Goal: Task Accomplishment & Management: Use online tool/utility

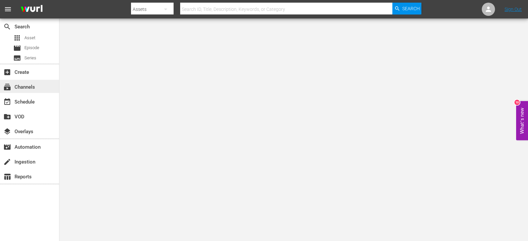
click at [34, 85] on div "subscriptions Channels" at bounding box center [18, 86] width 37 height 6
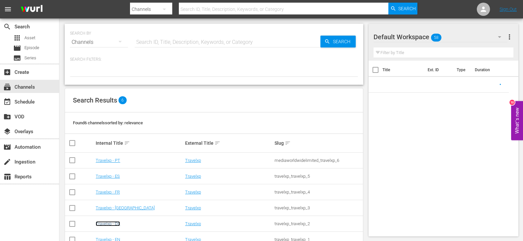
click at [109, 223] on link "Travelxp - DE" at bounding box center [108, 223] width 24 height 5
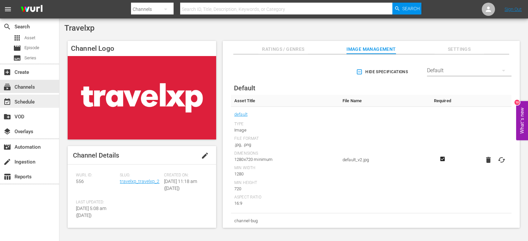
click at [35, 99] on div "event_available Schedule" at bounding box center [18, 101] width 37 height 6
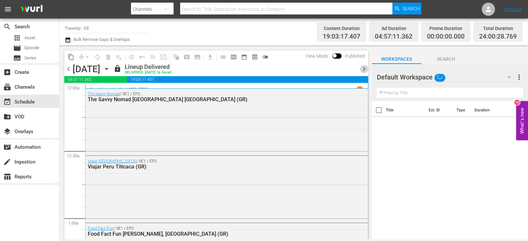
click at [365, 68] on span "chevron_right" at bounding box center [364, 69] width 8 height 8
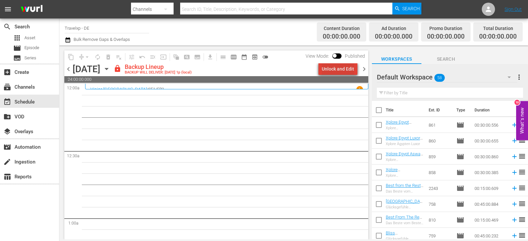
click at [342, 68] on div "Unlock and Edit" at bounding box center [338, 69] width 32 height 12
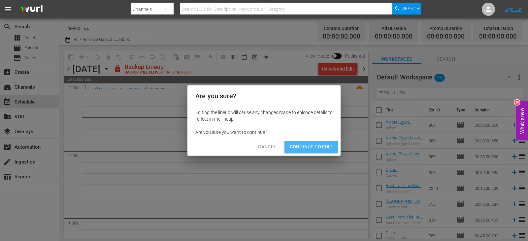
click at [313, 146] on span "Continue to Edit" at bounding box center [311, 147] width 43 height 8
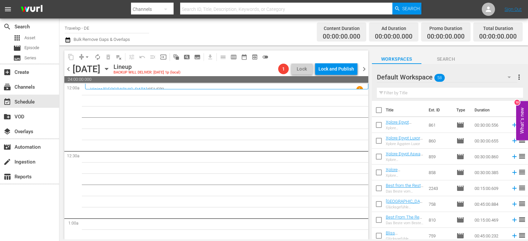
click at [401, 95] on input "text" at bounding box center [450, 93] width 146 height 11
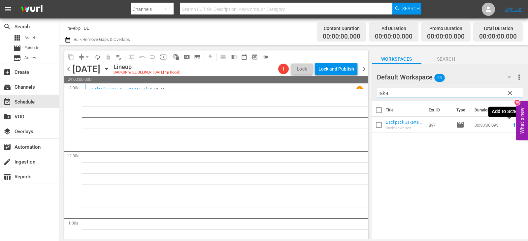
click at [511, 127] on icon at bounding box center [514, 124] width 7 height 7
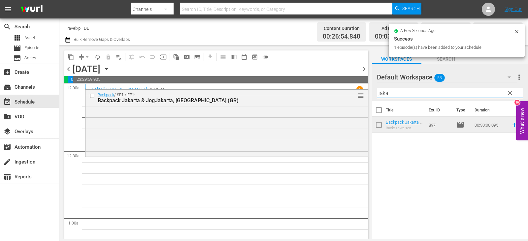
click at [339, 94] on div "content_copy compress arrow_drop_down autorenew_outlined delete_forever_outline…" at bounding box center [293, 143] width 468 height 194
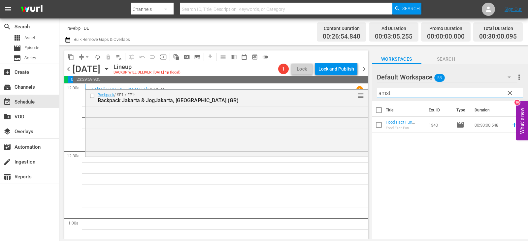
click at [511, 125] on icon at bounding box center [514, 124] width 7 height 7
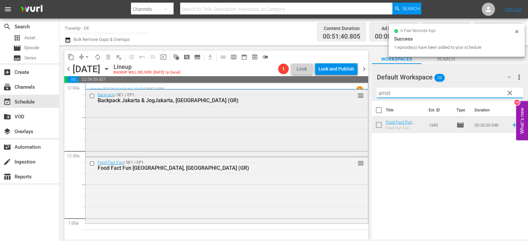
click at [341, 96] on div "content_copy compress arrow_drop_down autorenew_outlined delete_forever_outline…" at bounding box center [293, 143] width 468 height 194
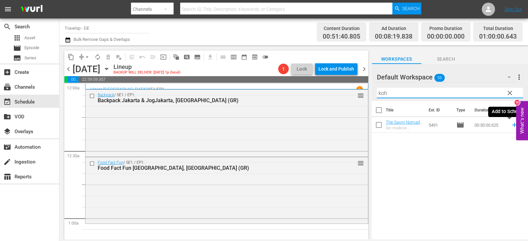
click at [511, 127] on icon at bounding box center [514, 124] width 7 height 7
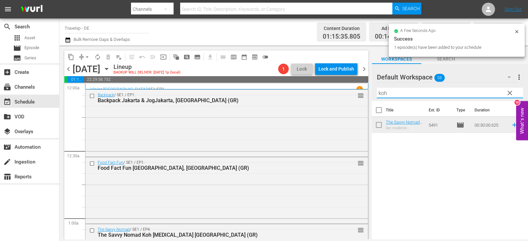
drag, startPoint x: 408, startPoint y: 93, endPoint x: 372, endPoint y: 93, distance: 36.0
click at [372, 93] on div "Default Workspace 58 Default more_vert clear Filter by Title koh" at bounding box center [450, 82] width 156 height 37
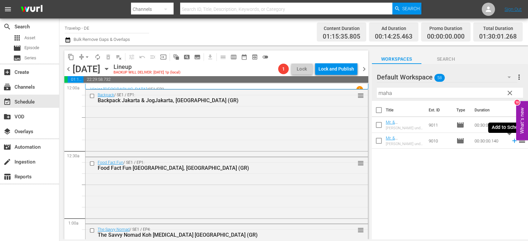
click at [512, 140] on icon at bounding box center [514, 141] width 4 height 4
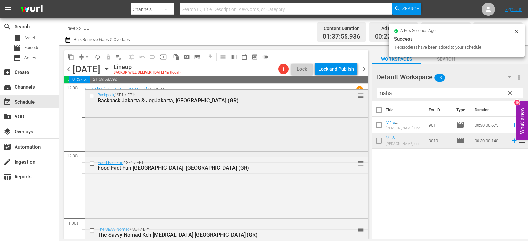
drag, startPoint x: 398, startPoint y: 92, endPoint x: 358, endPoint y: 96, distance: 39.8
click at [358, 96] on div "content_copy compress arrow_drop_down autorenew_outlined delete_forever_outline…" at bounding box center [293, 143] width 468 height 194
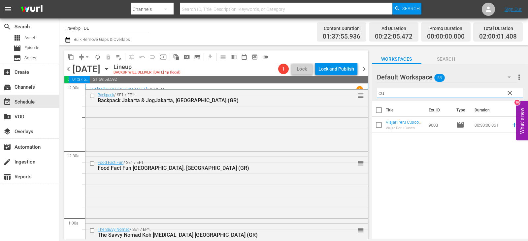
click at [512, 125] on icon at bounding box center [514, 125] width 4 height 4
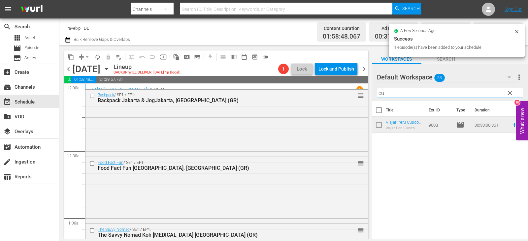
click at [362, 96] on div "content_copy compress arrow_drop_down autorenew_outlined delete_forever_outline…" at bounding box center [293, 143] width 468 height 194
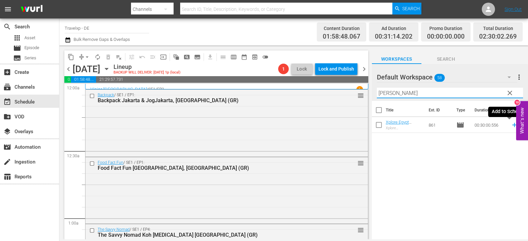
click at [512, 125] on icon at bounding box center [514, 125] width 4 height 4
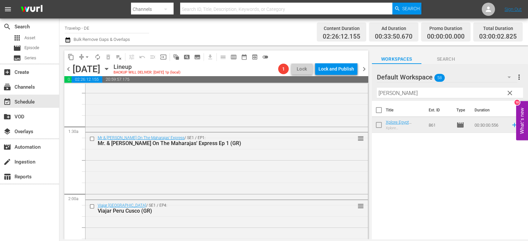
scroll to position [165, 0]
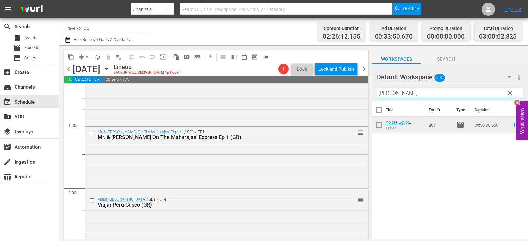
drag, startPoint x: 389, startPoint y: 94, endPoint x: 367, endPoint y: 94, distance: 21.5
click at [367, 94] on div "content_copy compress arrow_drop_down autorenew_outlined delete_forever_outline…" at bounding box center [293, 143] width 468 height 194
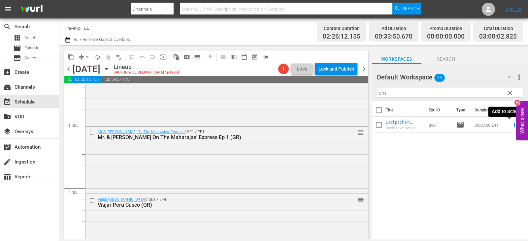
click at [512, 126] on icon at bounding box center [514, 125] width 4 height 4
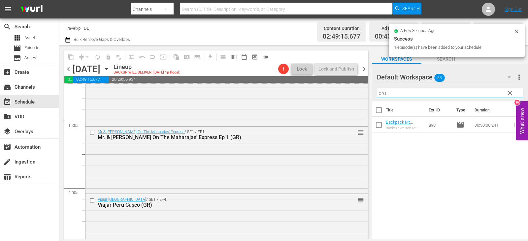
drag, startPoint x: 392, startPoint y: 93, endPoint x: 363, endPoint y: 95, distance: 28.8
click at [363, 95] on div "content_copy compress arrow_drop_down autorenew_outlined delete_forever_outline…" at bounding box center [293, 143] width 468 height 194
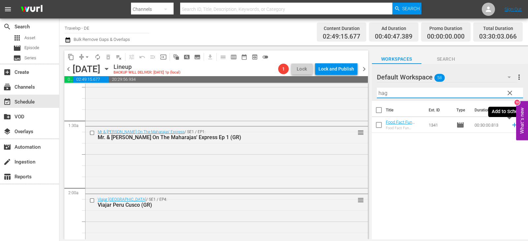
click at [512, 125] on icon at bounding box center [514, 125] width 4 height 4
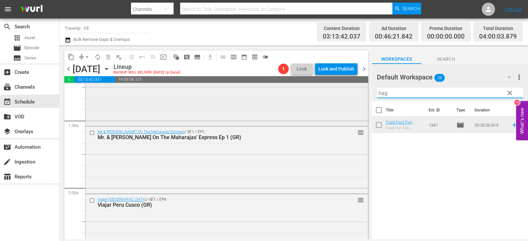
drag, startPoint x: 406, startPoint y: 94, endPoint x: 357, endPoint y: 95, distance: 49.2
click at [357, 95] on div "content_copy compress arrow_drop_down autorenew_outlined delete_forever_outline…" at bounding box center [293, 143] width 468 height 194
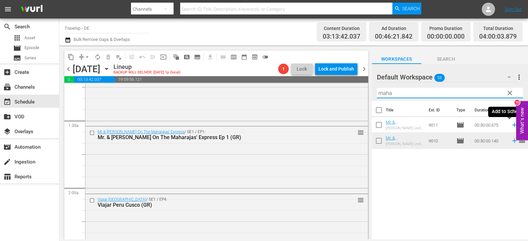
click at [511, 126] on icon at bounding box center [514, 124] width 7 height 7
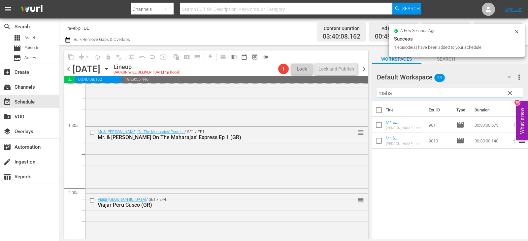
click at [361, 94] on div "content_copy compress arrow_drop_down autorenew_outlined delete_forever_outline…" at bounding box center [293, 143] width 468 height 194
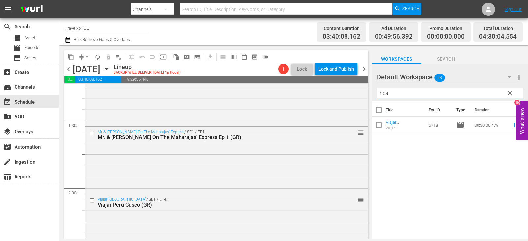
click at [512, 125] on icon at bounding box center [514, 125] width 4 height 4
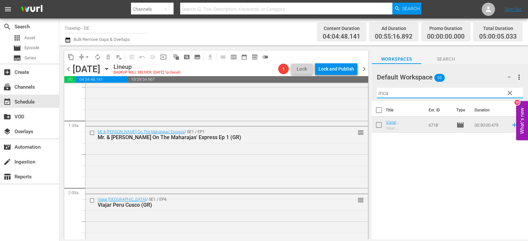
drag, startPoint x: 391, startPoint y: 91, endPoint x: 364, endPoint y: 93, distance: 27.4
click at [364, 93] on div "content_copy compress arrow_drop_down autorenew_outlined delete_forever_outline…" at bounding box center [293, 143] width 468 height 194
click at [511, 126] on icon at bounding box center [514, 124] width 7 height 7
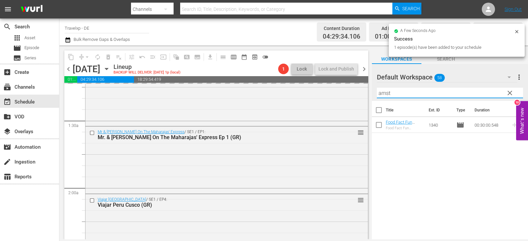
drag, startPoint x: 397, startPoint y: 93, endPoint x: 370, endPoint y: 93, distance: 26.7
click at [370, 93] on div "content_copy compress arrow_drop_down autorenew_outlined delete_forever_outline…" at bounding box center [293, 143] width 468 height 194
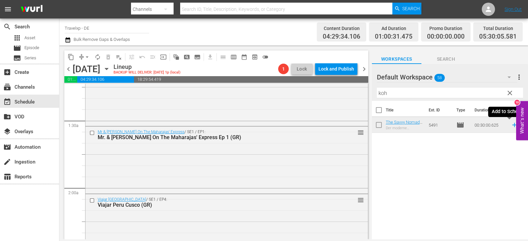
click at [511, 127] on icon at bounding box center [514, 124] width 7 height 7
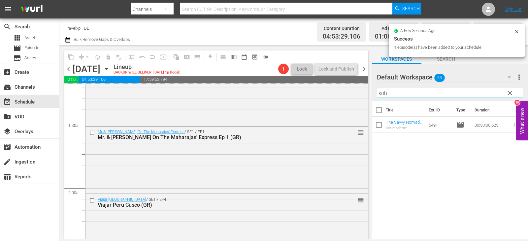
drag, startPoint x: 386, startPoint y: 96, endPoint x: 370, endPoint y: 95, distance: 15.8
click at [378, 96] on input "koh" at bounding box center [450, 93] width 146 height 11
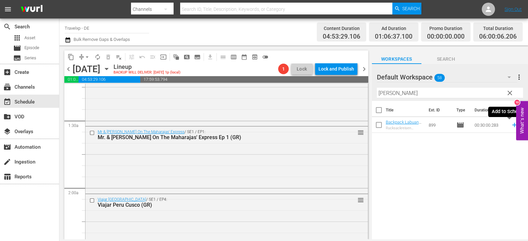
click at [512, 125] on icon at bounding box center [514, 125] width 4 height 4
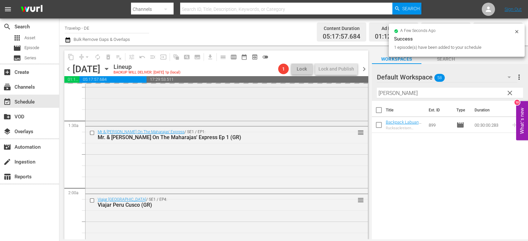
click at [354, 96] on div "content_copy compress arrow_drop_down autorenew_outlined delete_forever_outline…" at bounding box center [293, 143] width 468 height 194
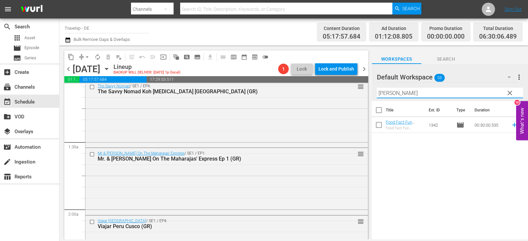
scroll to position [132, 0]
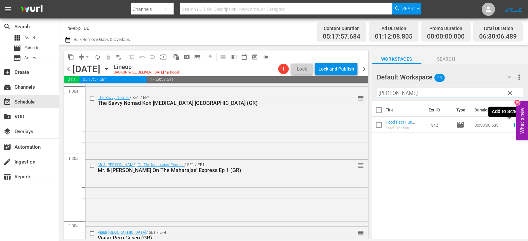
click at [511, 124] on icon at bounding box center [514, 124] width 7 height 7
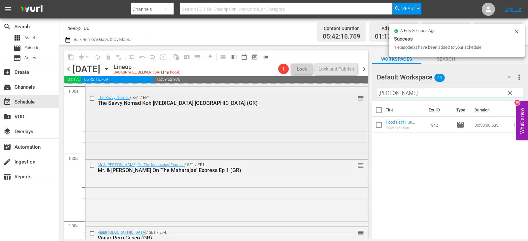
drag, startPoint x: 362, startPoint y: 97, endPoint x: 321, endPoint y: 97, distance: 40.9
click at [321, 97] on div "content_copy compress arrow_drop_down autorenew_outlined delete_forever_outline…" at bounding box center [293, 143] width 468 height 194
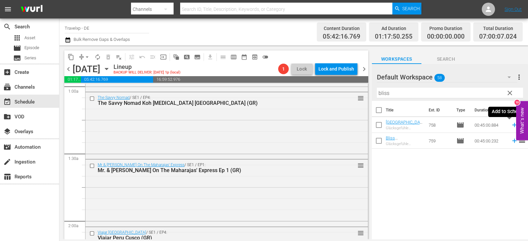
click at [512, 125] on icon at bounding box center [514, 125] width 4 height 4
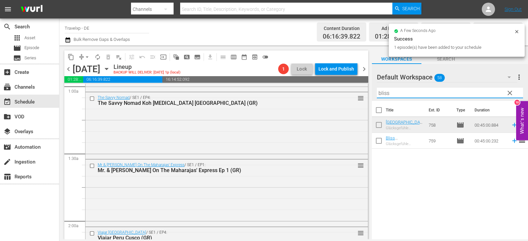
drag, startPoint x: 400, startPoint y: 94, endPoint x: 368, endPoint y: 94, distance: 32.3
click at [368, 94] on div "content_copy compress arrow_drop_down autorenew_outlined delete_forever_outline…" at bounding box center [293, 143] width 468 height 194
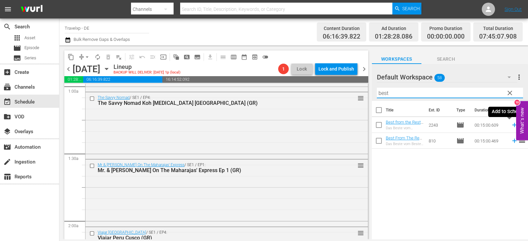
click at [511, 125] on icon at bounding box center [514, 124] width 7 height 7
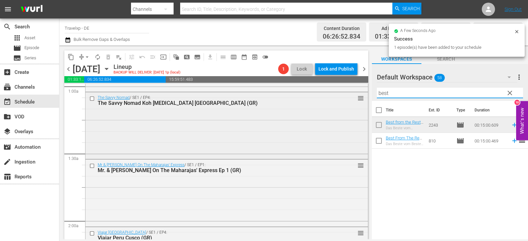
drag, startPoint x: 365, startPoint y: 94, endPoint x: 351, endPoint y: 97, distance: 14.4
click at [351, 97] on div "content_copy compress arrow_drop_down autorenew_outlined delete_forever_outline…" at bounding box center [293, 143] width 468 height 194
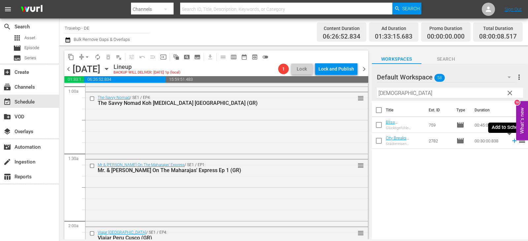
click at [511, 142] on icon at bounding box center [514, 140] width 7 height 7
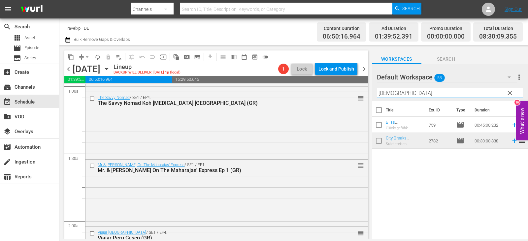
drag, startPoint x: 403, startPoint y: 95, endPoint x: 377, endPoint y: 98, distance: 25.6
click at [377, 98] on input "[DEMOGRAPHIC_DATA]" at bounding box center [450, 93] width 146 height 11
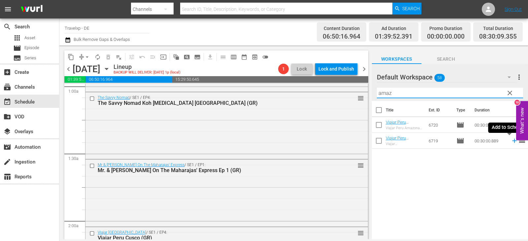
click at [511, 142] on icon at bounding box center [514, 140] width 7 height 7
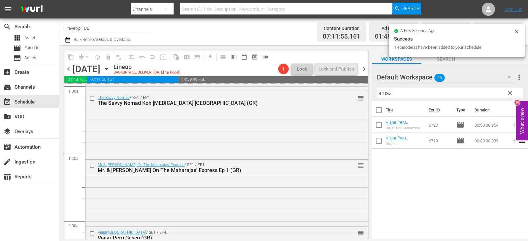
click at [350, 95] on div "content_copy compress arrow_drop_down autorenew_outlined delete_forever_outline…" at bounding box center [293, 143] width 468 height 194
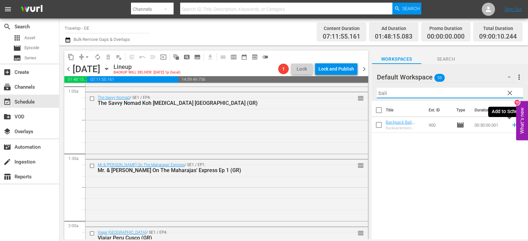
click at [511, 126] on icon at bounding box center [514, 124] width 7 height 7
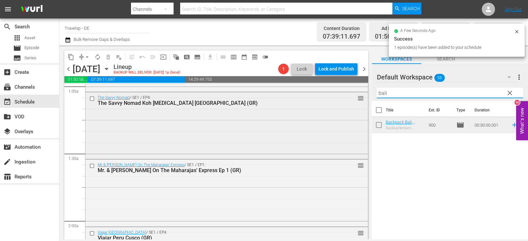
drag, startPoint x: 365, startPoint y: 98, endPoint x: 347, endPoint y: 99, distance: 18.2
click at [347, 99] on div "content_copy compress arrow_drop_down autorenew_outlined delete_forever_outline…" at bounding box center [293, 143] width 468 height 194
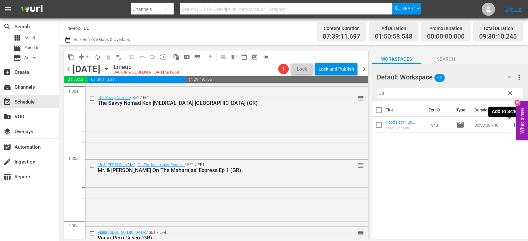
click at [511, 127] on icon at bounding box center [514, 124] width 7 height 7
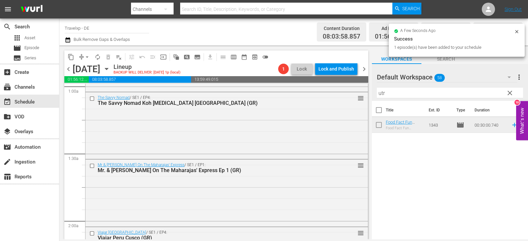
click at [392, 99] on div "Filter by Title utr" at bounding box center [450, 93] width 146 height 16
click at [369, 93] on div "content_copy compress arrow_drop_down autorenew_outlined delete_forever_outline…" at bounding box center [293, 143] width 468 height 194
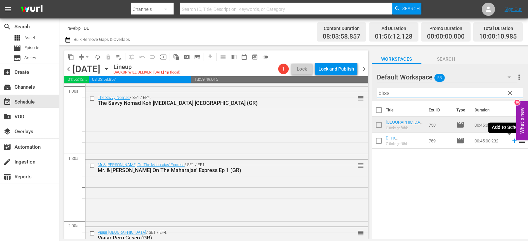
click at [512, 141] on icon at bounding box center [514, 141] width 4 height 4
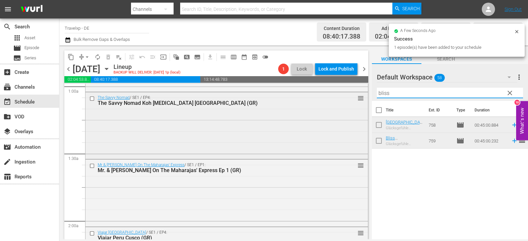
drag, startPoint x: 395, startPoint y: 92, endPoint x: 352, endPoint y: 99, distance: 44.1
click at [352, 99] on div "content_copy compress arrow_drop_down autorenew_outlined delete_forever_outline…" at bounding box center [293, 143] width 468 height 194
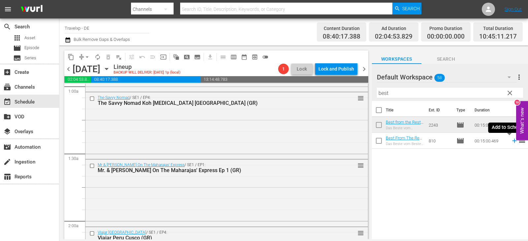
click at [511, 140] on icon at bounding box center [514, 140] width 7 height 7
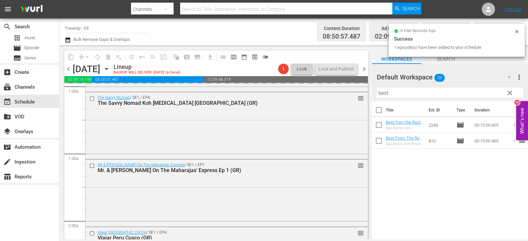
click at [377, 93] on input "best" at bounding box center [450, 93] width 146 height 11
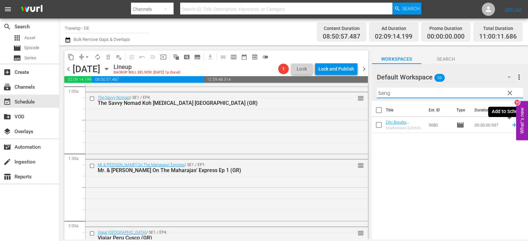
click at [511, 124] on icon at bounding box center [514, 124] width 7 height 7
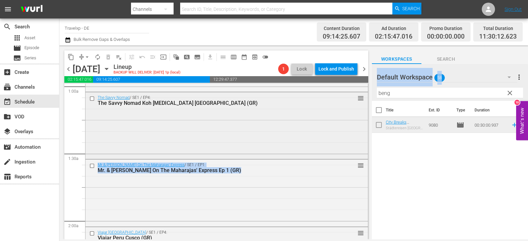
drag, startPoint x: 401, startPoint y: 88, endPoint x: 346, endPoint y: 96, distance: 56.4
click at [346, 96] on div "content_copy compress arrow_drop_down autorenew_outlined delete_forever_outline…" at bounding box center [293, 143] width 468 height 194
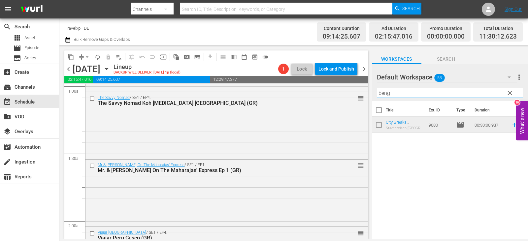
drag, startPoint x: 397, startPoint y: 93, endPoint x: 370, endPoint y: 93, distance: 27.1
click at [370, 93] on div "content_copy compress arrow_drop_down autorenew_outlined delete_forever_outline…" at bounding box center [293, 143] width 468 height 194
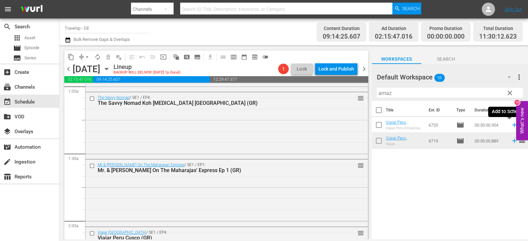
click at [511, 126] on icon at bounding box center [514, 124] width 7 height 7
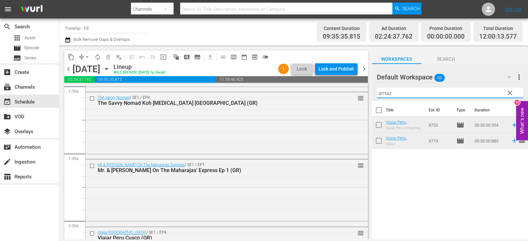
drag, startPoint x: 394, startPoint y: 97, endPoint x: 364, endPoint y: 97, distance: 30.0
click at [364, 97] on div "content_copy compress arrow_drop_down autorenew_outlined delete_forever_outline…" at bounding box center [293, 143] width 468 height 194
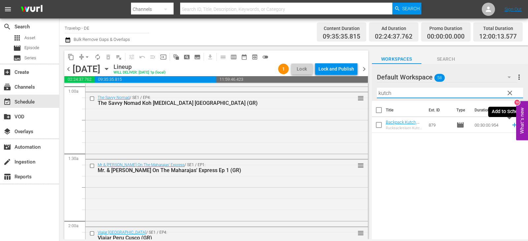
click at [511, 125] on icon at bounding box center [514, 124] width 7 height 7
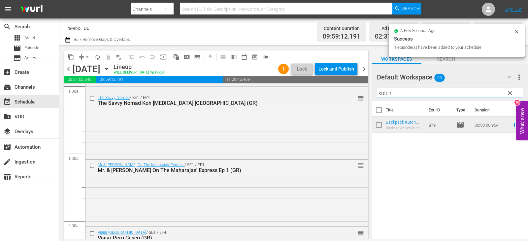
drag, startPoint x: 394, startPoint y: 90, endPoint x: 368, endPoint y: 90, distance: 25.7
click at [368, 90] on div "content_copy compress arrow_drop_down autorenew_outlined delete_forever_outline…" at bounding box center [293, 143] width 468 height 194
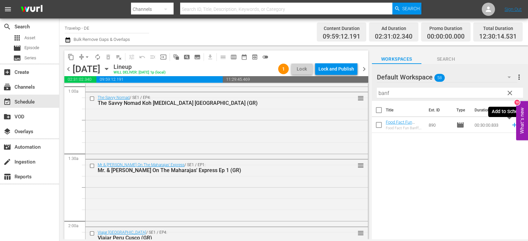
click at [511, 127] on icon at bounding box center [514, 124] width 7 height 7
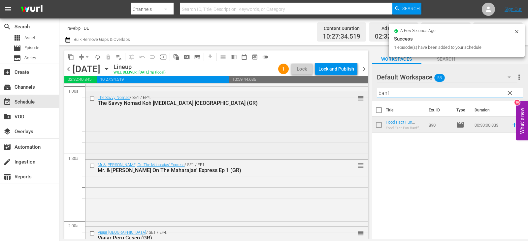
drag, startPoint x: 396, startPoint y: 94, endPoint x: 360, endPoint y: 96, distance: 36.0
click at [360, 96] on div "content_copy compress arrow_drop_down autorenew_outlined delete_forever_outline…" at bounding box center [293, 143] width 468 height 194
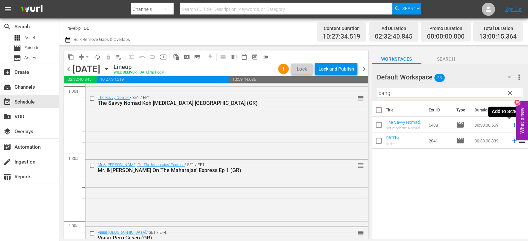
click at [511, 127] on icon at bounding box center [514, 124] width 7 height 7
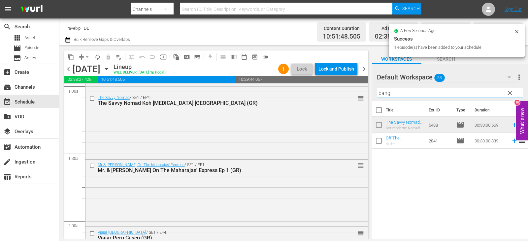
drag, startPoint x: 387, startPoint y: 97, endPoint x: 367, endPoint y: 96, distance: 19.5
click at [367, 96] on div "content_copy compress arrow_drop_down autorenew_outlined delete_forever_outline…" at bounding box center [293, 143] width 468 height 194
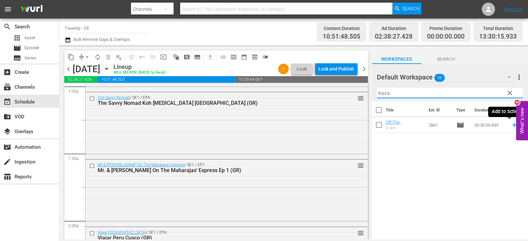
click at [511, 124] on icon at bounding box center [514, 124] width 7 height 7
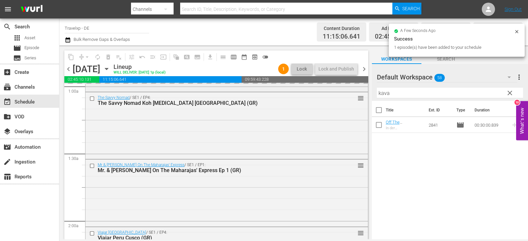
click at [361, 92] on div "content_copy compress arrow_drop_down autorenew_outlined delete_forever_outline…" at bounding box center [293, 143] width 468 height 194
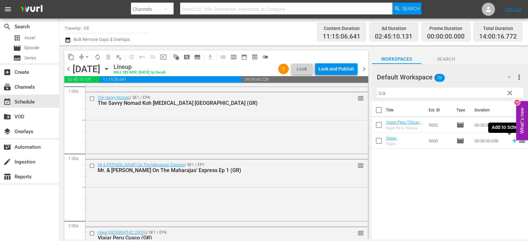
click at [511, 142] on icon at bounding box center [514, 140] width 7 height 7
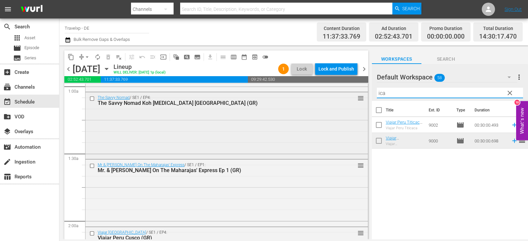
drag, startPoint x: 401, startPoint y: 93, endPoint x: 344, endPoint y: 99, distance: 57.4
click at [344, 99] on div "content_copy compress arrow_drop_down autorenew_outlined delete_forever_outline…" at bounding box center [293, 143] width 468 height 194
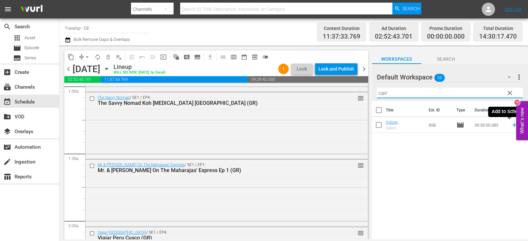
click at [511, 127] on icon at bounding box center [514, 124] width 7 height 7
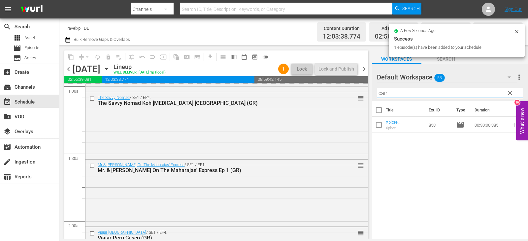
drag, startPoint x: 396, startPoint y: 94, endPoint x: 369, endPoint y: 97, distance: 27.6
click at [369, 97] on div "content_copy compress arrow_drop_down autorenew_outlined delete_forever_outline…" at bounding box center [293, 143] width 468 height 194
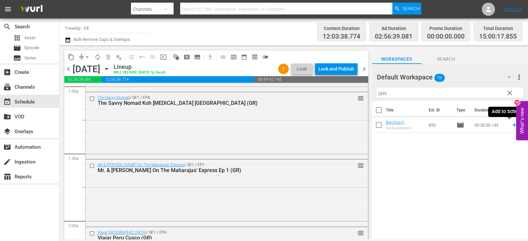
click at [511, 126] on icon at bounding box center [514, 124] width 7 height 7
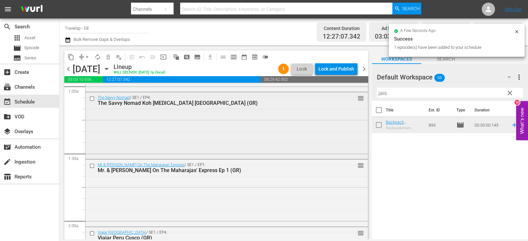
drag, startPoint x: 393, startPoint y: 95, endPoint x: 336, endPoint y: 98, distance: 56.8
click at [336, 98] on div "content_copy compress arrow_drop_down autorenew_outlined delete_forever_outline…" at bounding box center [293, 143] width 468 height 194
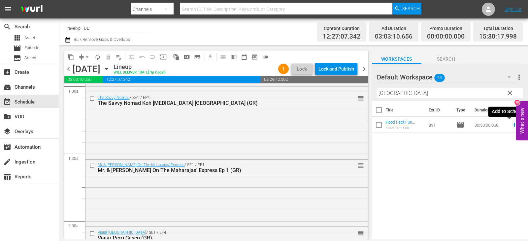
click at [512, 124] on icon at bounding box center [514, 125] width 4 height 4
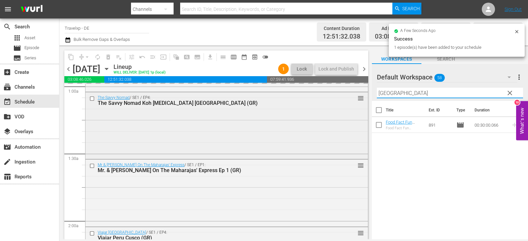
drag, startPoint x: 398, startPoint y: 94, endPoint x: 328, endPoint y: 98, distance: 70.4
click at [328, 98] on div "content_copy compress arrow_drop_down autorenew_outlined delete_forever_outline…" at bounding box center [293, 143] width 468 height 194
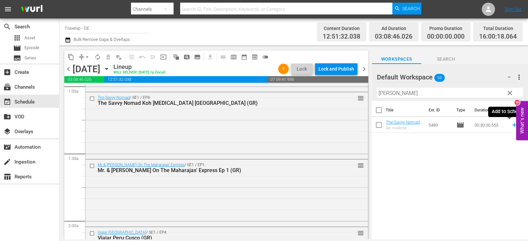
drag, startPoint x: 508, startPoint y: 124, endPoint x: 410, endPoint y: 126, distance: 97.3
click at [511, 124] on icon at bounding box center [514, 124] width 7 height 7
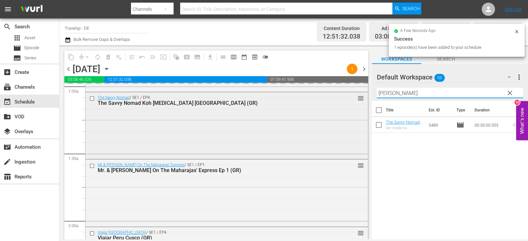
click at [348, 93] on div "content_copy compress arrow_drop_down autorenew_outlined delete_forever_outline…" at bounding box center [293, 143] width 468 height 194
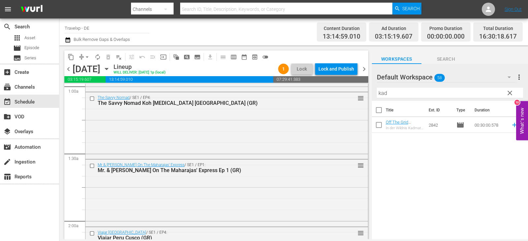
click at [512, 125] on icon at bounding box center [514, 125] width 4 height 4
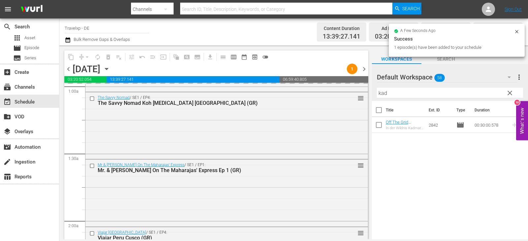
click at [360, 92] on div "content_copy compress arrow_drop_down autorenew_outlined delete_forever_outline…" at bounding box center [293, 143] width 468 height 194
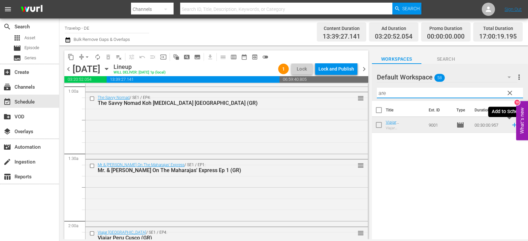
click at [511, 127] on icon at bounding box center [514, 124] width 7 height 7
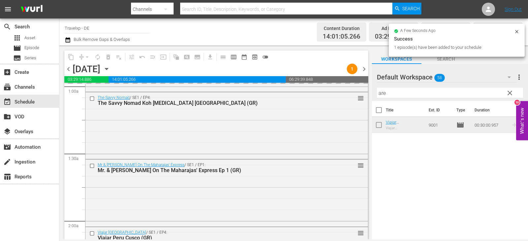
click at [370, 96] on div "content_copy compress arrow_drop_down autorenew_outlined delete_forever_outline…" at bounding box center [293, 143] width 468 height 194
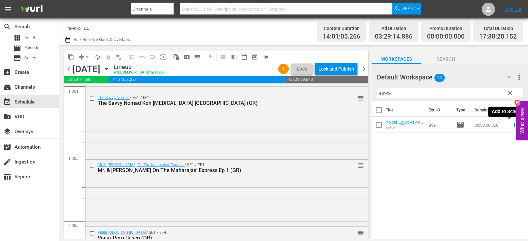
click at [511, 126] on icon at bounding box center [514, 124] width 7 height 7
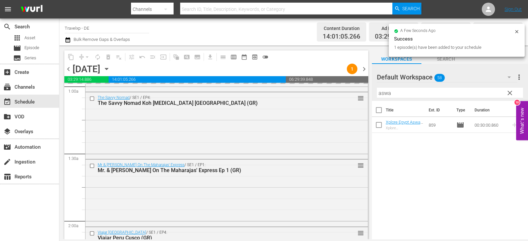
click at [356, 94] on div "content_copy compress arrow_drop_down autorenew_outlined delete_forever_outline…" at bounding box center [293, 143] width 468 height 194
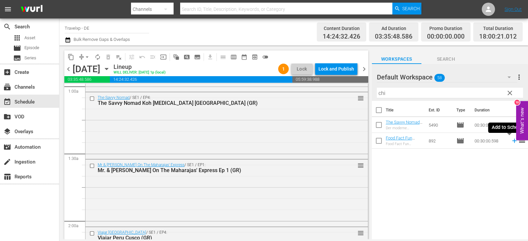
click at [512, 141] on icon at bounding box center [514, 141] width 4 height 4
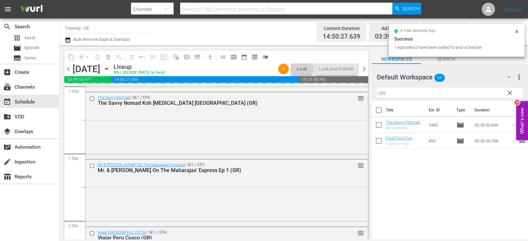
click at [345, 94] on div "content_copy compress arrow_drop_down autorenew_outlined delete_forever_outline…" at bounding box center [293, 143] width 468 height 194
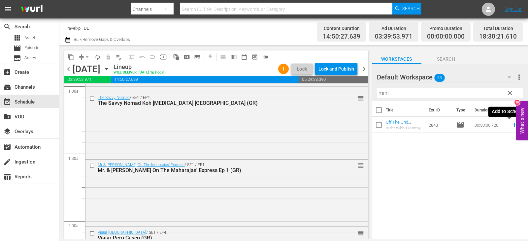
click at [512, 124] on icon at bounding box center [514, 125] width 4 height 4
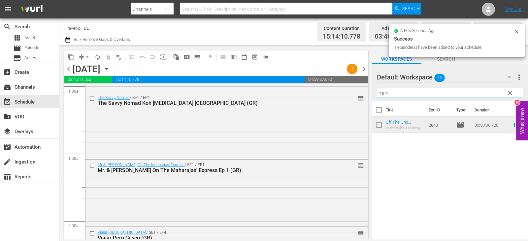
drag, startPoint x: 375, startPoint y: 93, endPoint x: 367, endPoint y: 93, distance: 7.9
click at [367, 93] on div "content_copy compress arrow_drop_down autorenew_outlined delete_forever_outline…" at bounding box center [293, 143] width 468 height 194
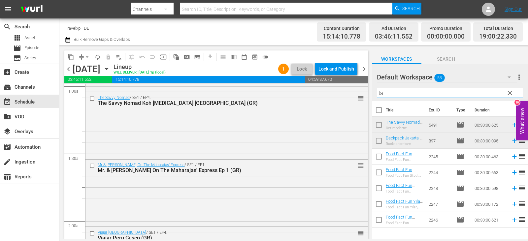
type input "t"
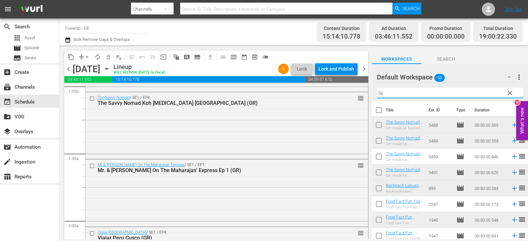
type input "l"
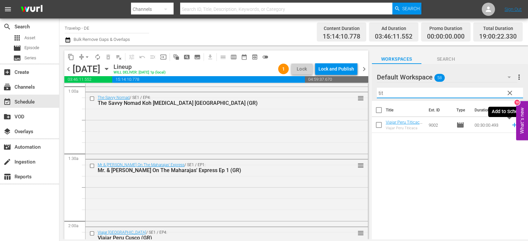
click at [511, 126] on icon at bounding box center [514, 124] width 7 height 7
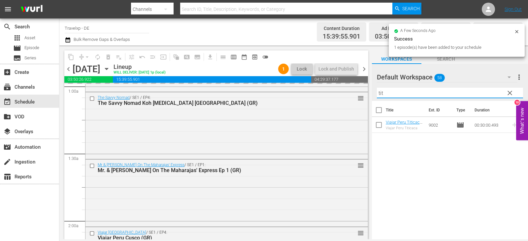
drag, startPoint x: 393, startPoint y: 91, endPoint x: 364, endPoint y: 95, distance: 29.1
click at [364, 95] on div "content_copy compress arrow_drop_down autorenew_outlined delete_forever_outline…" at bounding box center [293, 143] width 468 height 194
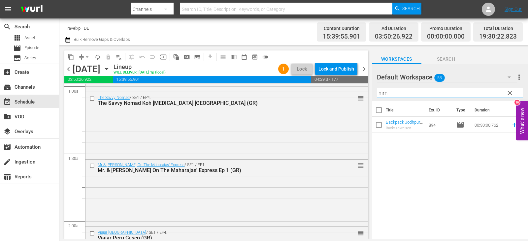
type input "nim"
click at [511, 126] on icon at bounding box center [514, 124] width 7 height 7
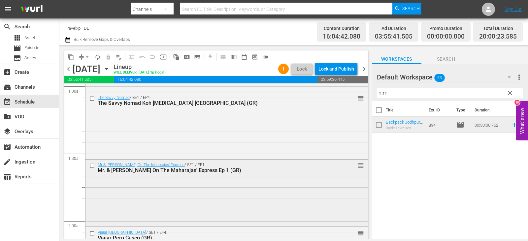
click at [363, 222] on div "Mr & [PERSON_NAME] On The Maharajas' Express / SE1 / EP1: Mr. & [PERSON_NAME] O…" at bounding box center [226, 193] width 283 height 68
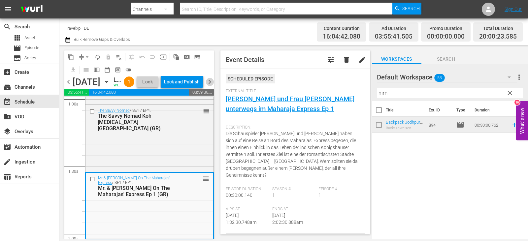
click at [211, 86] on span "chevron_right" at bounding box center [210, 82] width 8 height 8
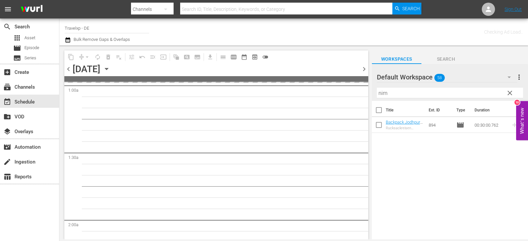
scroll to position [154, 0]
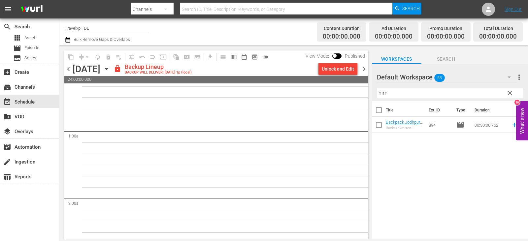
click at [70, 68] on span "chevron_left" at bounding box center [68, 69] width 8 height 8
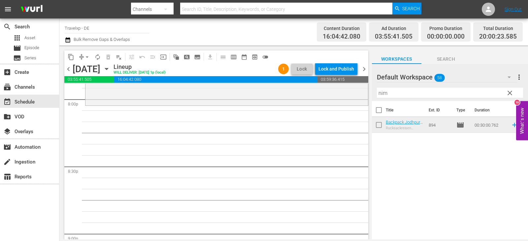
scroll to position [2540, 0]
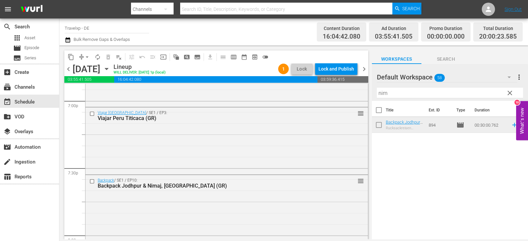
drag, startPoint x: 396, startPoint y: 92, endPoint x: 370, endPoint y: 95, distance: 25.9
click at [370, 95] on div "content_copy compress arrow_drop_down autorenew_outlined delete_forever_outline…" at bounding box center [293, 143] width 468 height 194
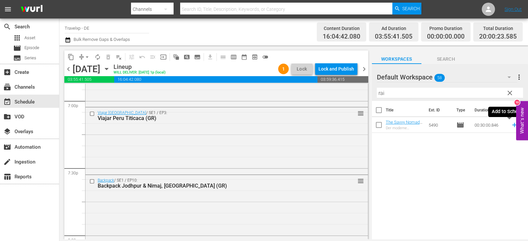
click at [511, 124] on icon at bounding box center [514, 124] width 7 height 7
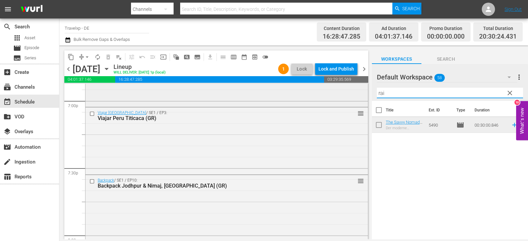
drag, startPoint x: 392, startPoint y: 93, endPoint x: 363, endPoint y: 97, distance: 29.6
click at [363, 97] on div "content_copy compress arrow_drop_down autorenew_outlined delete_forever_outline…" at bounding box center [293, 143] width 468 height 194
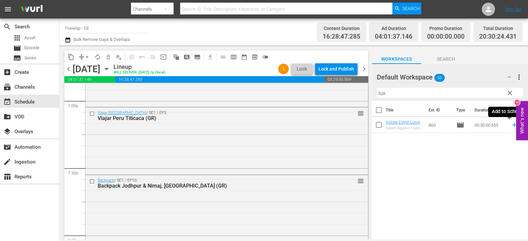
click at [511, 125] on icon at bounding box center [514, 124] width 7 height 7
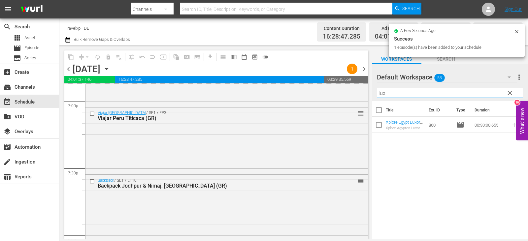
click at [362, 95] on div "content_copy compress arrow_drop_down autorenew_outlined delete_forever_outline…" at bounding box center [293, 143] width 468 height 194
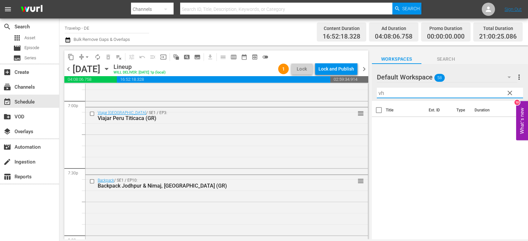
type input "v"
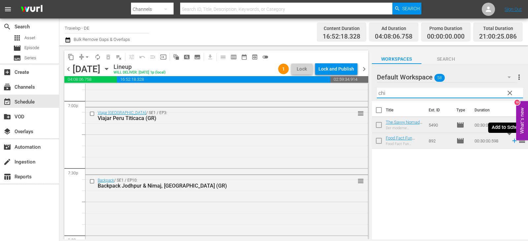
click at [512, 141] on icon at bounding box center [514, 141] width 4 height 4
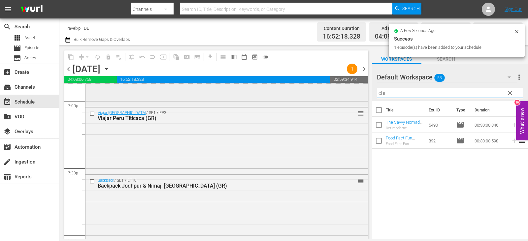
drag, startPoint x: 396, startPoint y: 92, endPoint x: 357, endPoint y: 96, distance: 38.8
click at [357, 96] on div "content_copy compress arrow_drop_down autorenew_outlined delete_forever_outline…" at bounding box center [293, 143] width 468 height 194
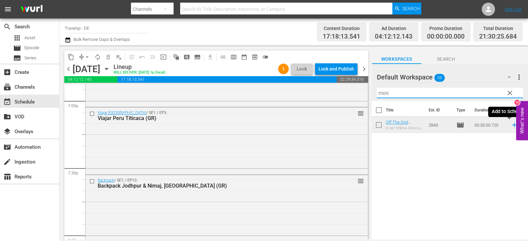
click at [511, 128] on icon at bounding box center [514, 124] width 7 height 7
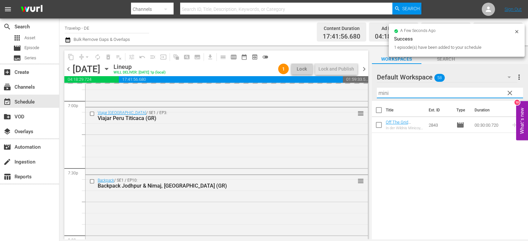
drag, startPoint x: 394, startPoint y: 91, endPoint x: 379, endPoint y: 92, distance: 14.6
click at [379, 92] on input "mini" at bounding box center [450, 93] width 146 height 11
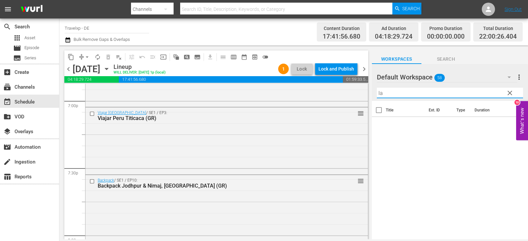
type input "l"
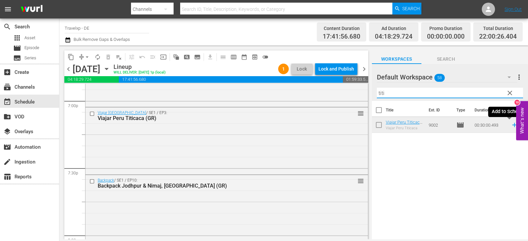
click at [511, 126] on icon at bounding box center [514, 124] width 7 height 7
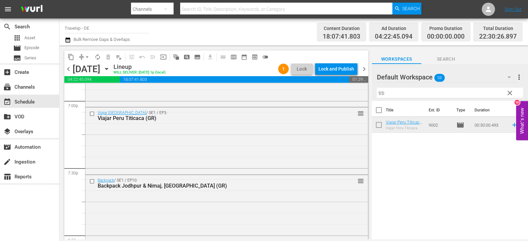
drag, startPoint x: 394, startPoint y: 88, endPoint x: 381, endPoint y: 91, distance: 12.6
click at [381, 91] on div "Filter by Title titi" at bounding box center [450, 93] width 146 height 16
drag, startPoint x: 395, startPoint y: 95, endPoint x: 376, endPoint y: 95, distance: 18.8
click at [376, 95] on div "Default Workspace 58 Default more_vert clear Filter by Title [PERSON_NAME]" at bounding box center [450, 82] width 156 height 37
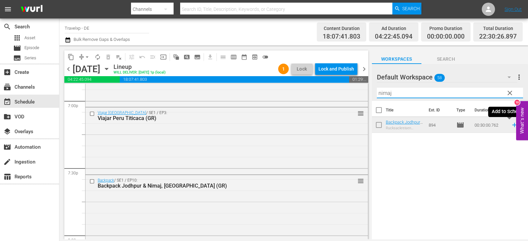
click at [512, 125] on icon at bounding box center [514, 125] width 4 height 4
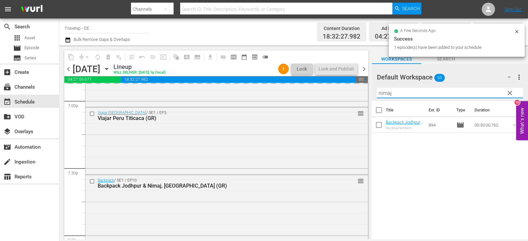
drag, startPoint x: 396, startPoint y: 92, endPoint x: 366, endPoint y: 96, distance: 29.9
click at [366, 96] on div "content_copy compress arrow_drop_down autorenew_outlined delete_forever_outline…" at bounding box center [293, 143] width 468 height 194
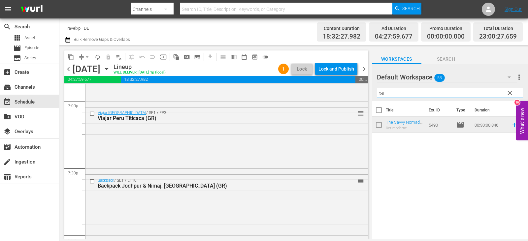
click at [511, 125] on icon at bounding box center [514, 124] width 7 height 7
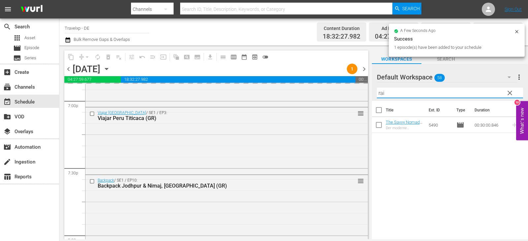
drag, startPoint x: 395, startPoint y: 94, endPoint x: 363, endPoint y: 94, distance: 31.7
click at [363, 94] on div "content_copy compress arrow_drop_down autorenew_outlined delete_forever_outline…" at bounding box center [293, 143] width 468 height 194
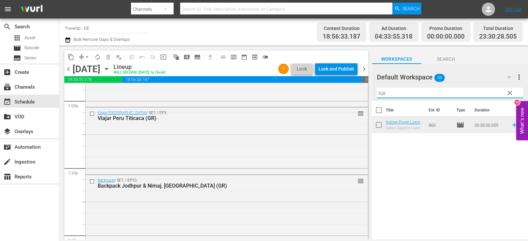
type input "lux"
click at [518, 126] on span "reorder" at bounding box center [522, 125] width 8 height 8
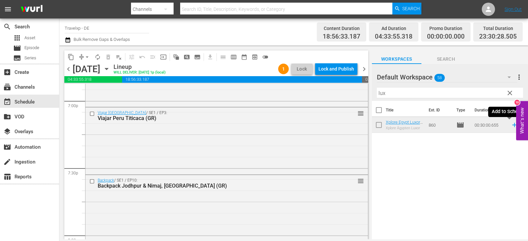
click at [511, 124] on icon at bounding box center [514, 124] width 7 height 7
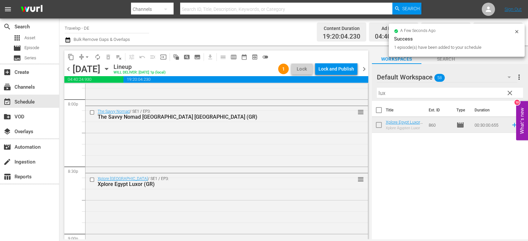
scroll to position [2948, 0]
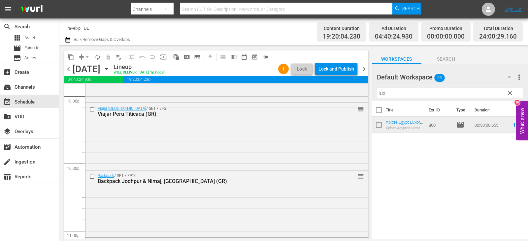
click at [344, 69] on div "Lock and Publish" at bounding box center [336, 69] width 36 height 12
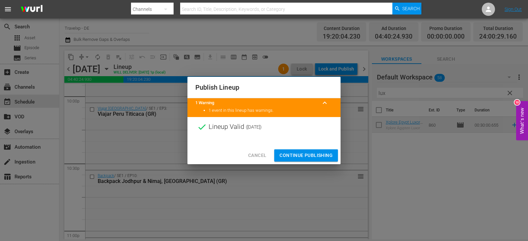
click at [308, 157] on span "Continue Publishing" at bounding box center [305, 155] width 53 height 8
